Goal: Task Accomplishment & Management: Use online tool/utility

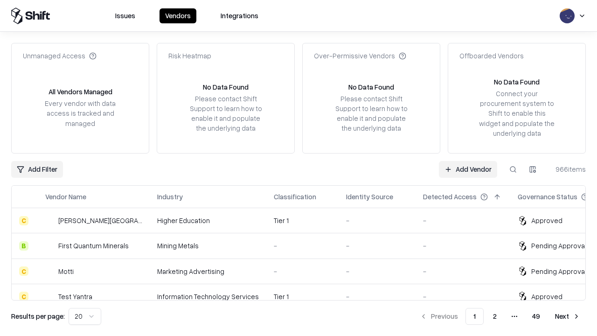
click at [468, 169] on link "Add Vendor" at bounding box center [468, 169] width 58 height 17
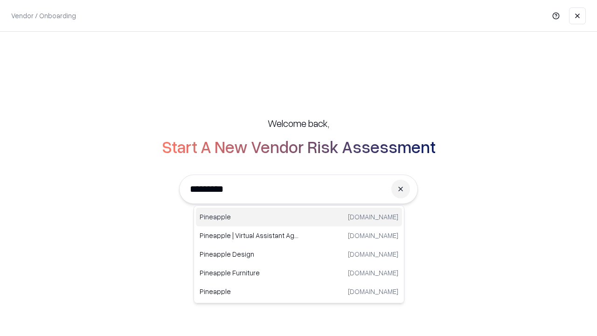
click at [299, 217] on div "Pineapple pineappleenergy.com" at bounding box center [299, 216] width 206 height 19
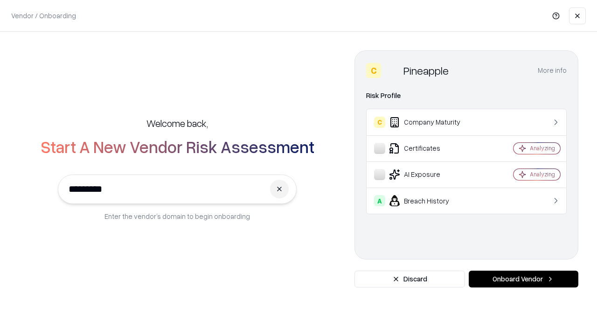
type input "*********"
click at [523, 279] on button "Onboard Vendor" at bounding box center [524, 278] width 110 height 17
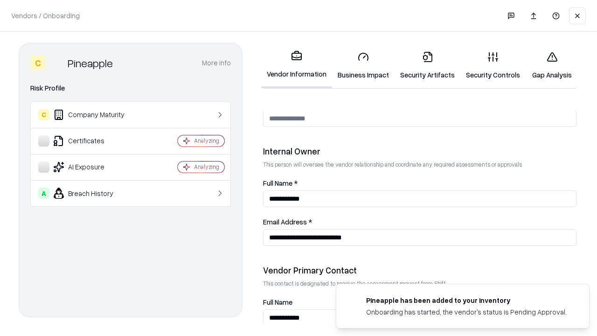
scroll to position [483, 0]
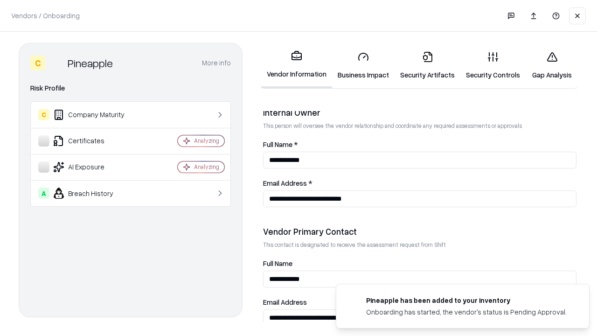
click at [363, 65] on link "Business Impact" at bounding box center [363, 65] width 62 height 43
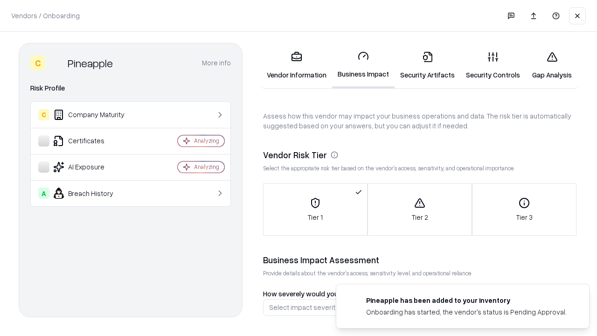
click at [427, 65] on link "Security Artifacts" at bounding box center [427, 65] width 66 height 43
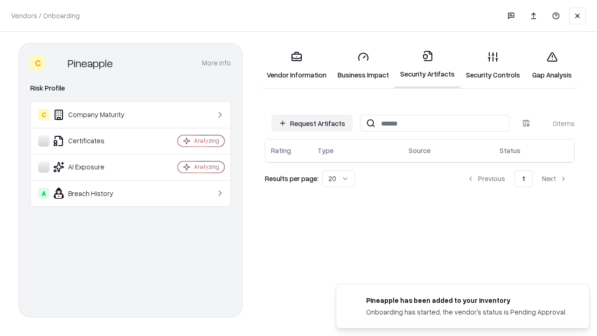
click at [312, 123] on button "Request Artifacts" at bounding box center [311, 123] width 81 height 17
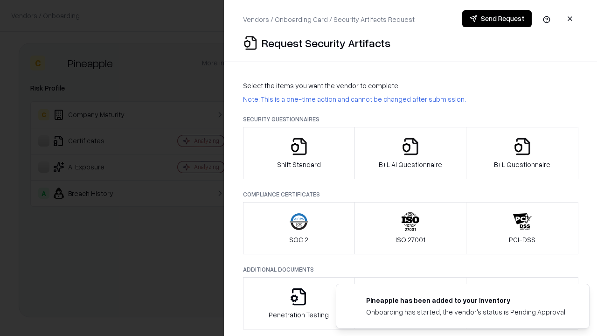
click at [298, 153] on icon "button" at bounding box center [299, 146] width 19 height 19
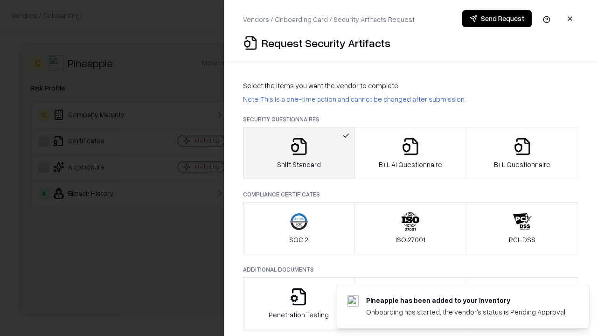
click at [497, 19] on button "Send Request" at bounding box center [496, 18] width 69 height 17
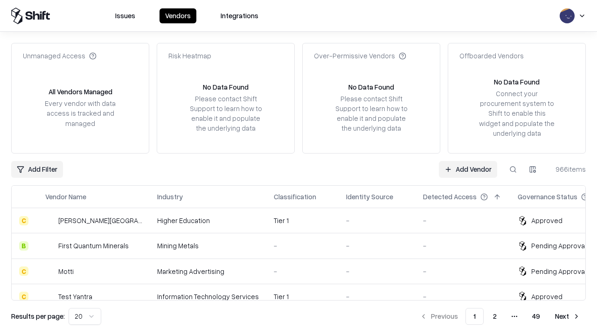
click at [513, 169] on button at bounding box center [513, 169] width 17 height 17
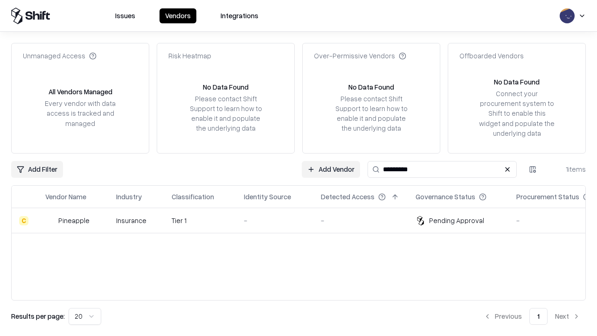
type input "*********"
click at [304, 220] on div "-" at bounding box center [275, 220] width 62 height 10
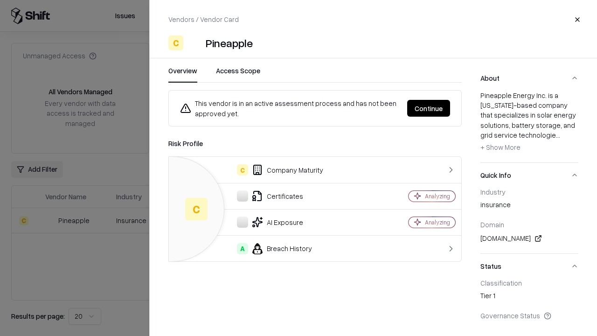
click at [429, 108] on button "Continue" at bounding box center [428, 108] width 43 height 17
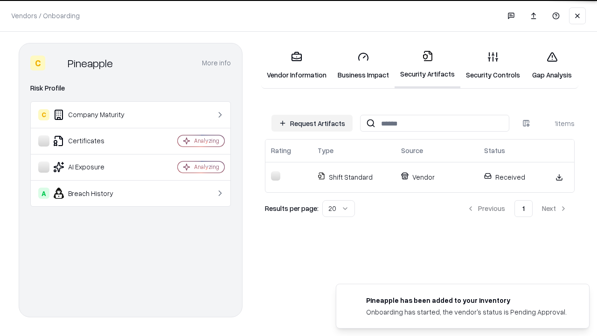
click at [493, 65] on link "Security Controls" at bounding box center [492, 65] width 65 height 43
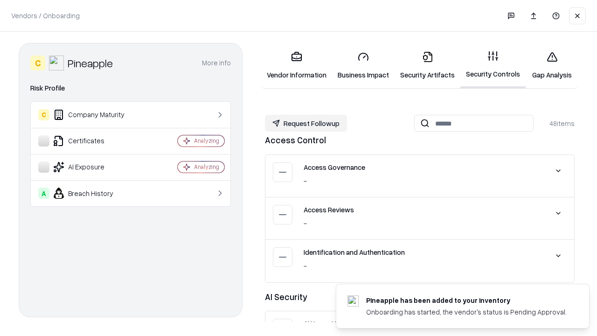
click at [306, 123] on button "Request Followup" at bounding box center [306, 123] width 82 height 17
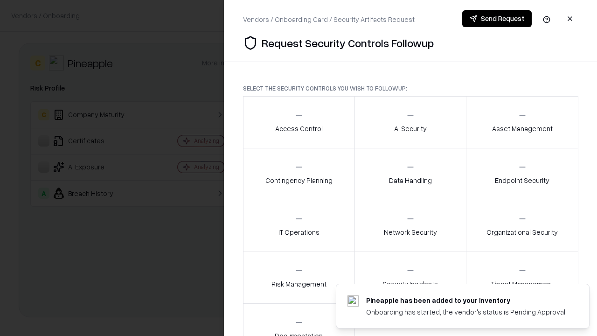
click at [298, 122] on div "Access Control" at bounding box center [299, 122] width 48 height 23
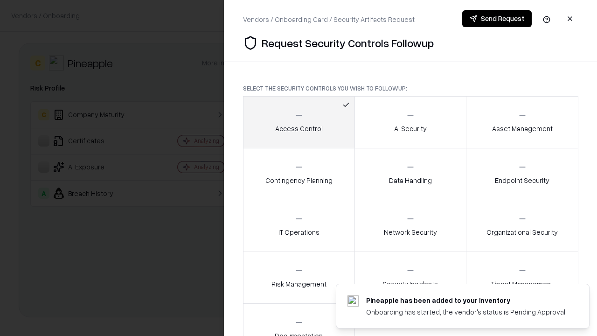
click at [497, 19] on button "Send Request" at bounding box center [496, 18] width 69 height 17
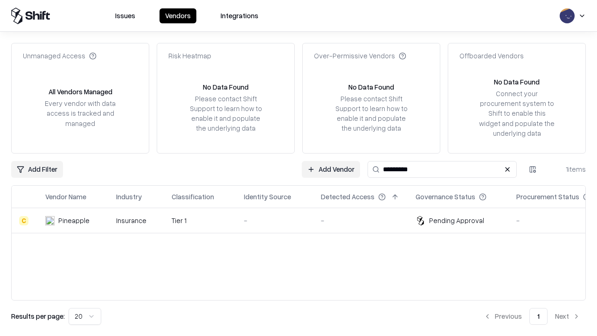
type input "*********"
click at [304, 220] on div "-" at bounding box center [275, 220] width 62 height 10
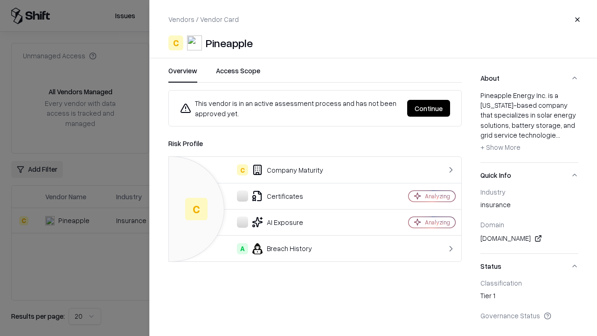
click at [429, 108] on button "Continue" at bounding box center [428, 108] width 43 height 17
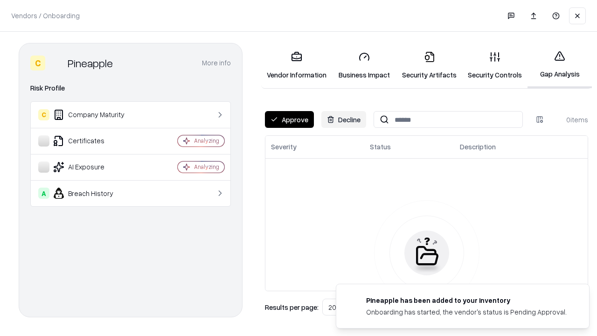
click at [289, 119] on button "Approve" at bounding box center [289, 119] width 49 height 17
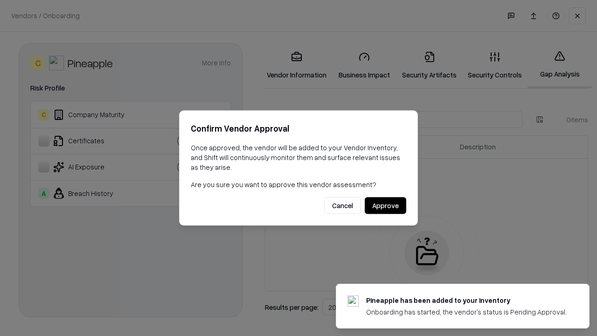
click at [385, 205] on button "Approve" at bounding box center [385, 205] width 41 height 17
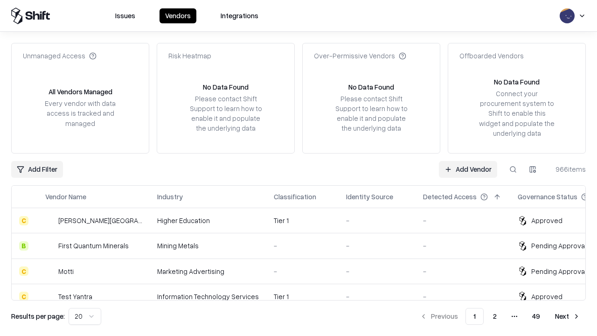
type input "*********"
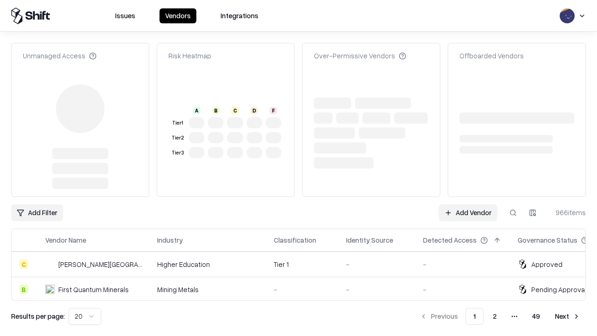
click at [468, 204] on link "Add Vendor" at bounding box center [468, 212] width 58 height 17
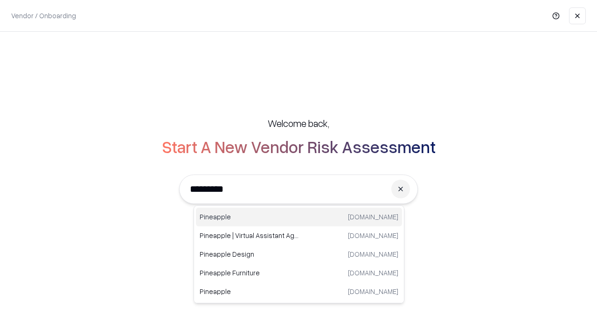
click at [299, 217] on div "Pineapple pineappleenergy.com" at bounding box center [299, 216] width 206 height 19
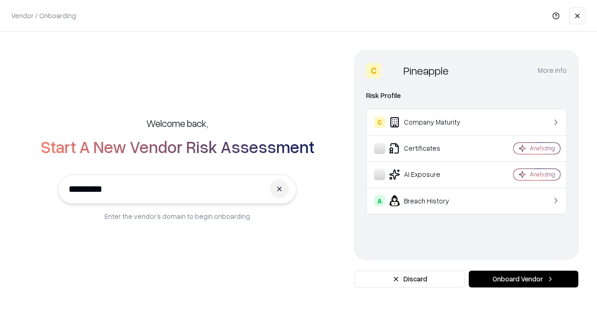
type input "*********"
click at [523, 279] on button "Onboard Vendor" at bounding box center [524, 278] width 110 height 17
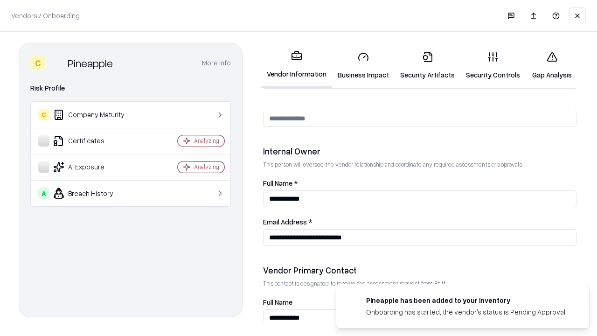
scroll to position [483, 0]
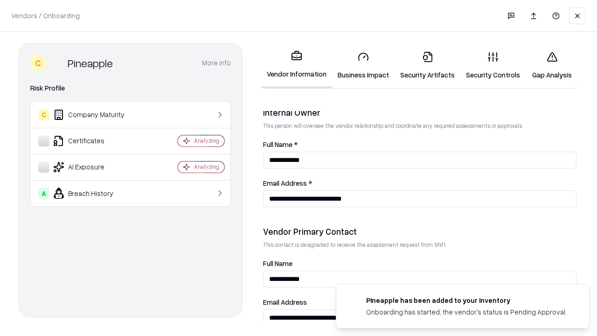
click at [552, 65] on link "Gap Analysis" at bounding box center [551, 65] width 53 height 43
